Goal: Task Accomplishment & Management: Use online tool/utility

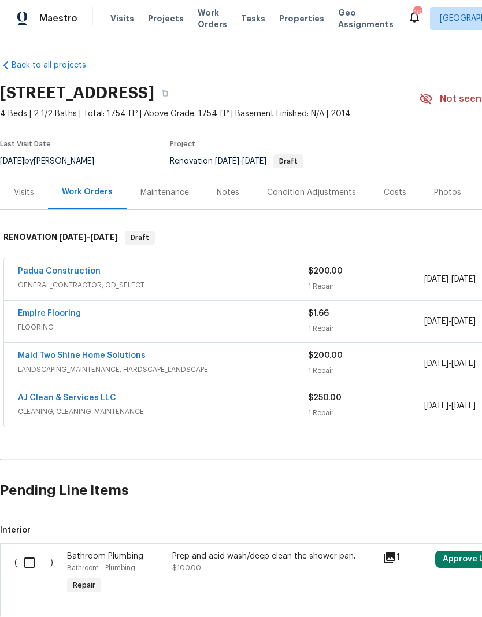
click at [68, 269] on link "Padua Construction" at bounding box center [59, 271] width 83 height 8
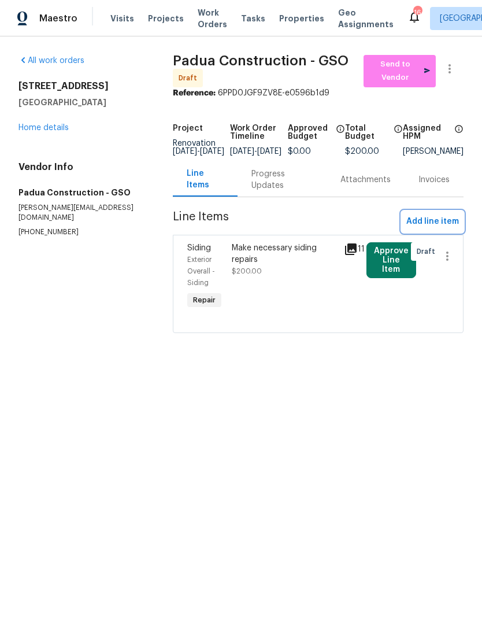
click at [439, 232] on button "Add line item" at bounding box center [433, 221] width 62 height 21
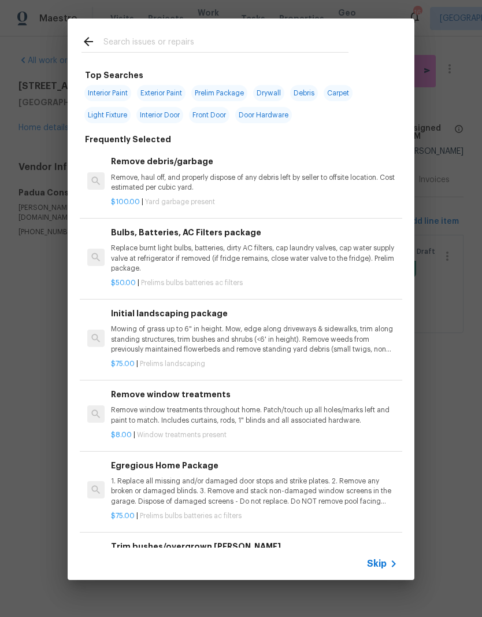
click at [150, 42] on input "text" at bounding box center [225, 43] width 245 height 17
type input "Bulbs"
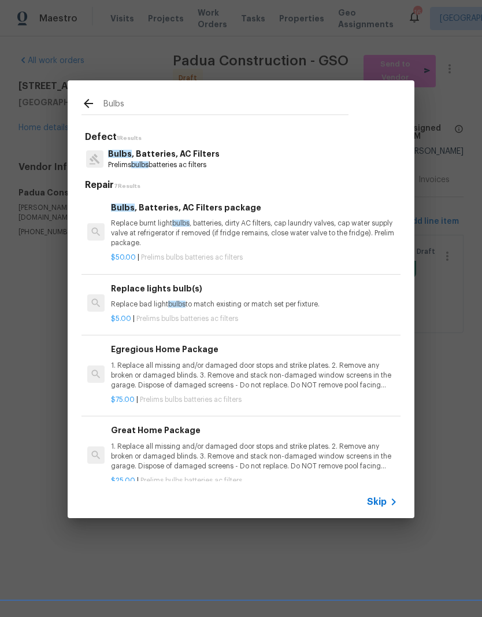
click at [171, 162] on p "Prelims bulbs batteries ac filters" at bounding box center [164, 165] width 112 height 10
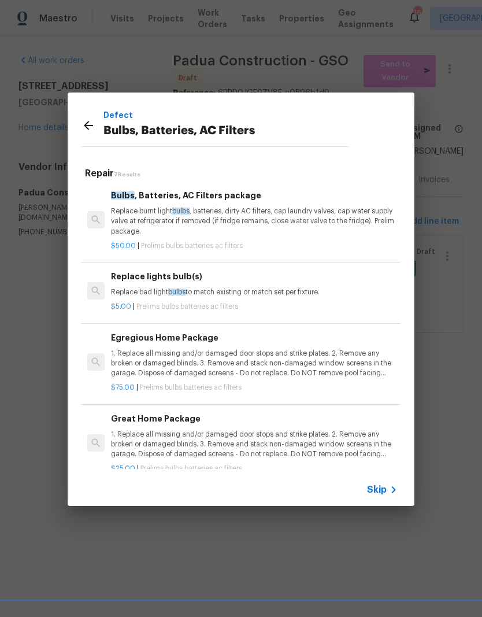
click at [171, 162] on div "Repair 7 Results Bulbs , Batteries, AC Filters package Replace burnt light bulb…" at bounding box center [241, 315] width 347 height 315
click at [209, 229] on p "Replace burnt light bulbs , batteries, dirty AC filters, cap laundry valves, ca…" at bounding box center [254, 220] width 287 height 29
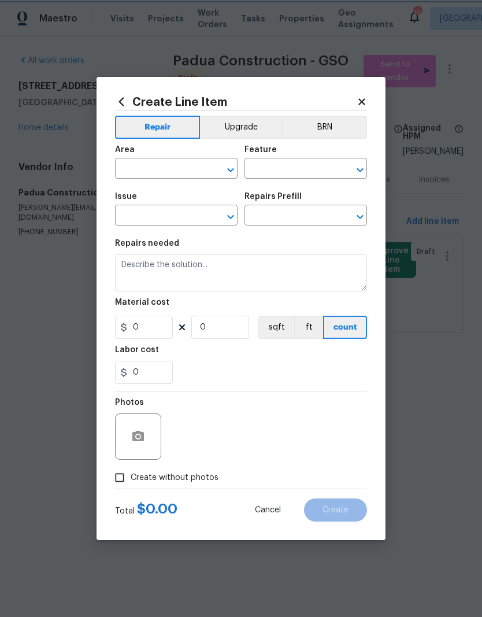
type input "Home Readiness Packages"
type input "Bulbs, Batteries, AC Filters"
type input "Bulbs, Batteries, AC Filters package $50.00"
type textarea "Replace burnt light bulbs, batteries, dirty AC filters, cap laundry valves, cap…"
type input "50"
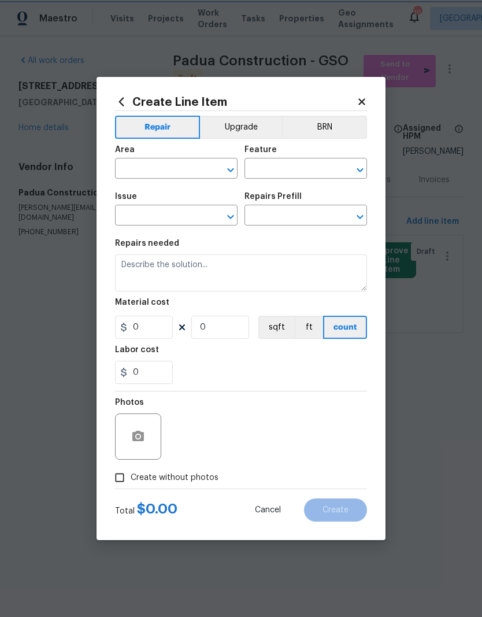
type input "1"
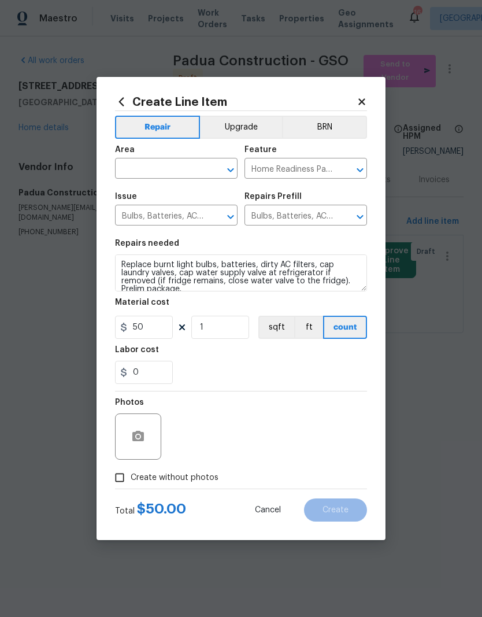
click at [159, 172] on input "text" at bounding box center [160, 170] width 90 height 18
click at [165, 214] on li "Interior Overall" at bounding box center [176, 214] width 123 height 19
type input "Interior Overall"
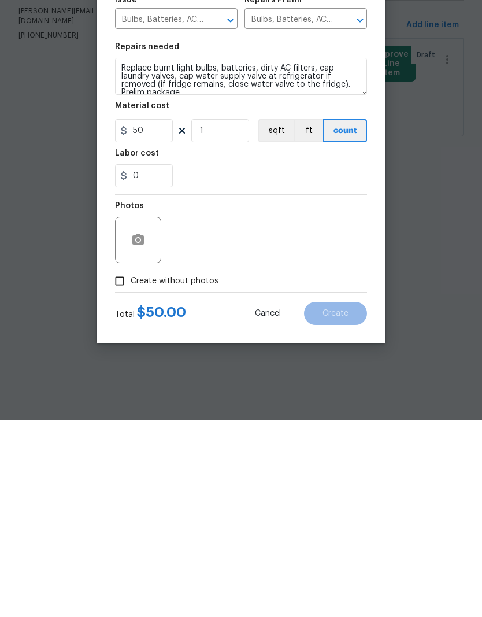
click at [128, 466] on input "Create without photos" at bounding box center [120, 477] width 22 height 22
checkbox input "true"
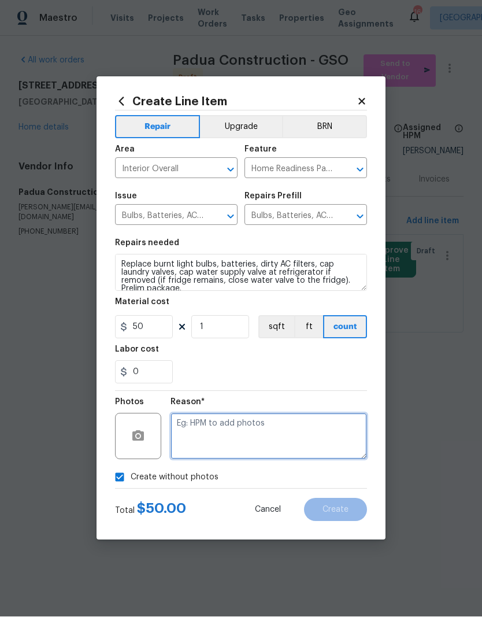
click at [202, 448] on textarea at bounding box center [268, 436] width 196 height 46
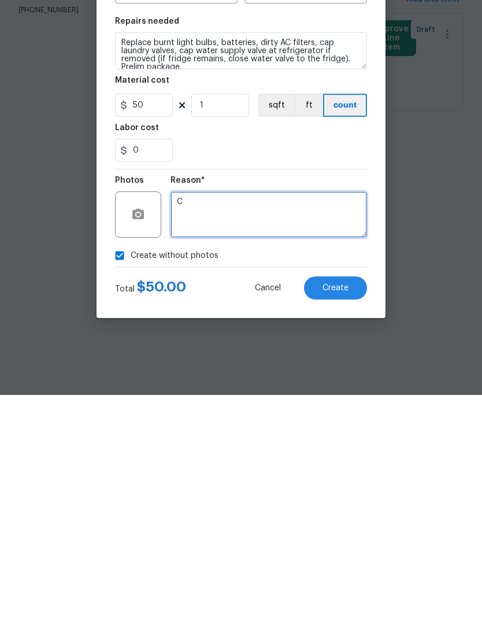
type textarea "C"
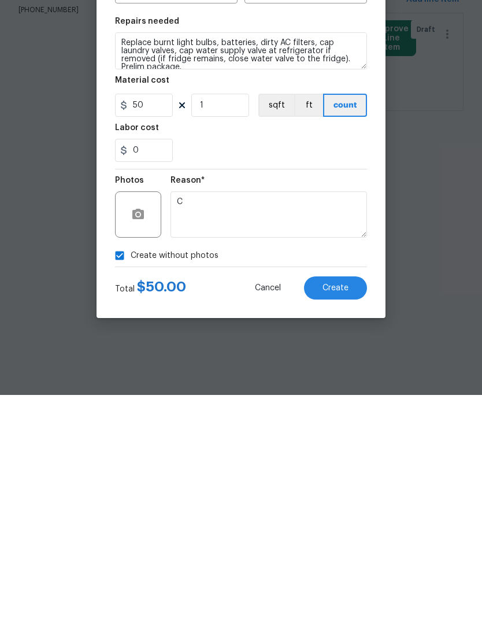
click at [346, 506] on span "Create" at bounding box center [335, 510] width 26 height 9
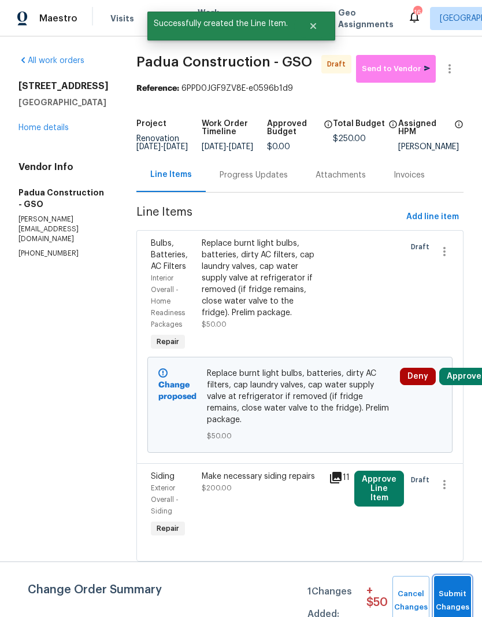
click at [457, 606] on span "Submit Changes" at bounding box center [452, 600] width 25 height 27
